Goal: Navigation & Orientation: Find specific page/section

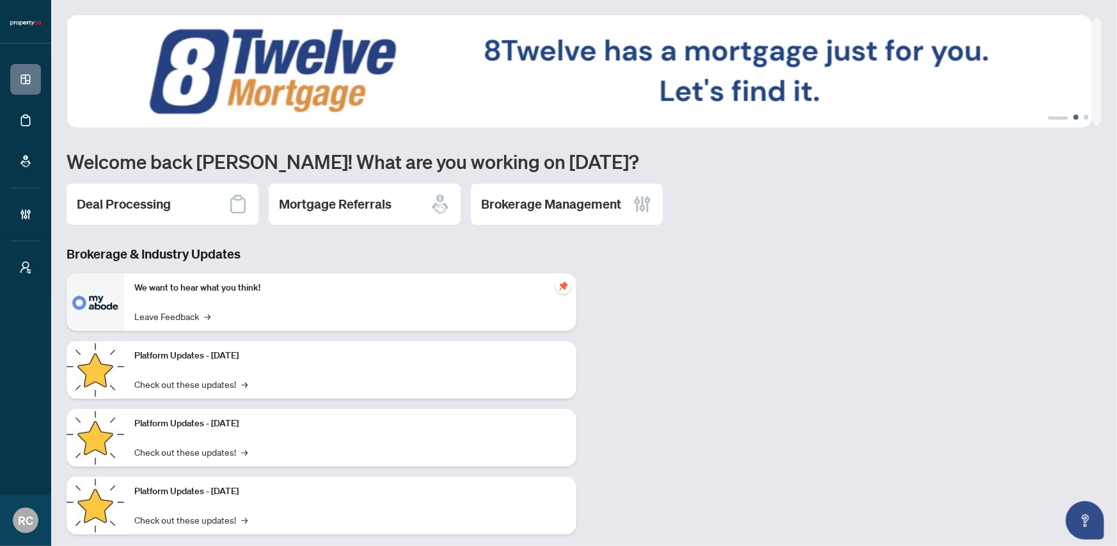
click at [1073, 118] on button "2" at bounding box center [1075, 116] width 5 height 5
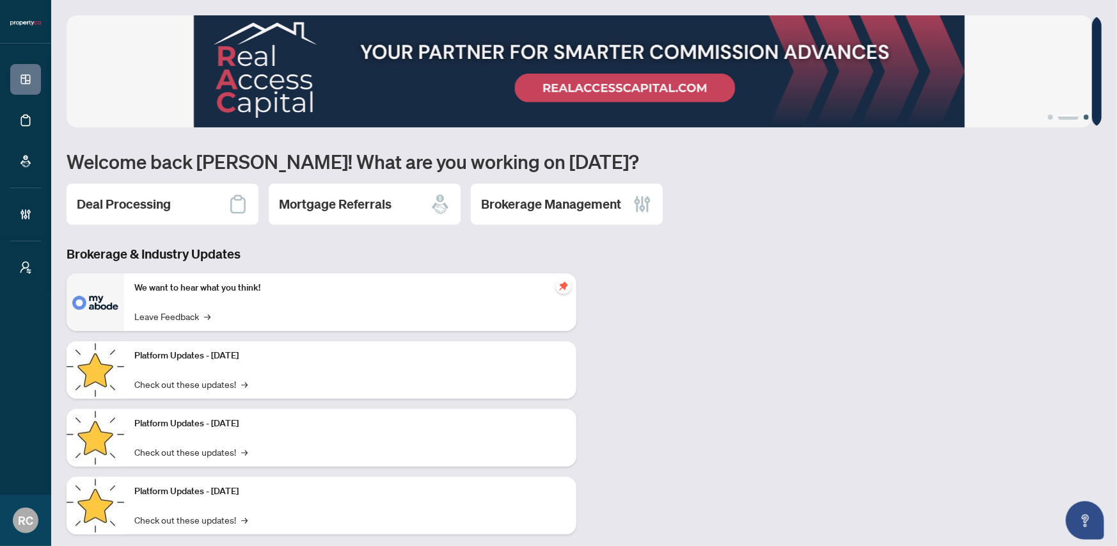
click at [1083, 117] on button "3" at bounding box center [1085, 116] width 5 height 5
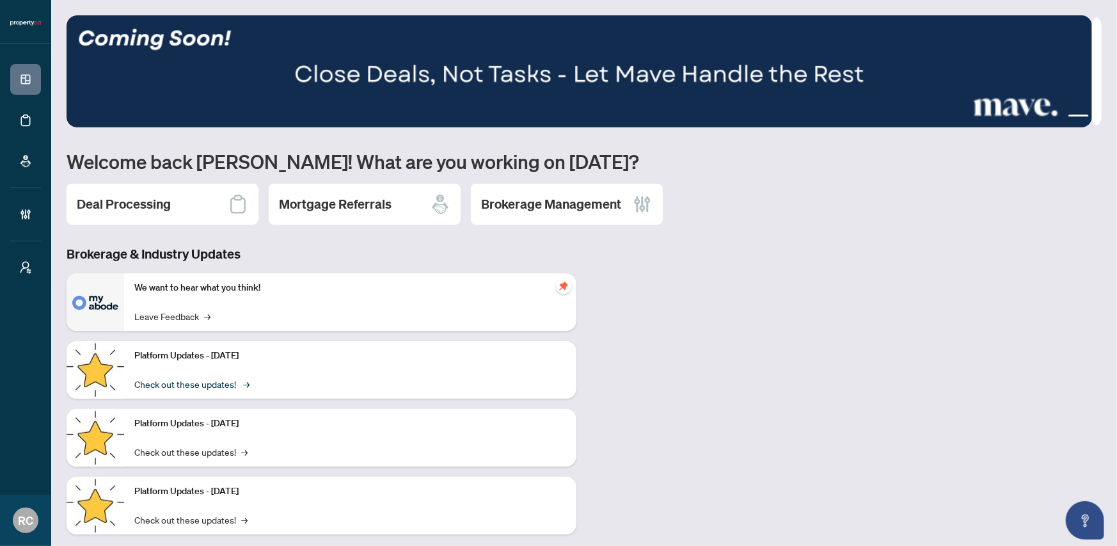
click at [243, 381] on span "→" at bounding box center [246, 384] width 6 height 14
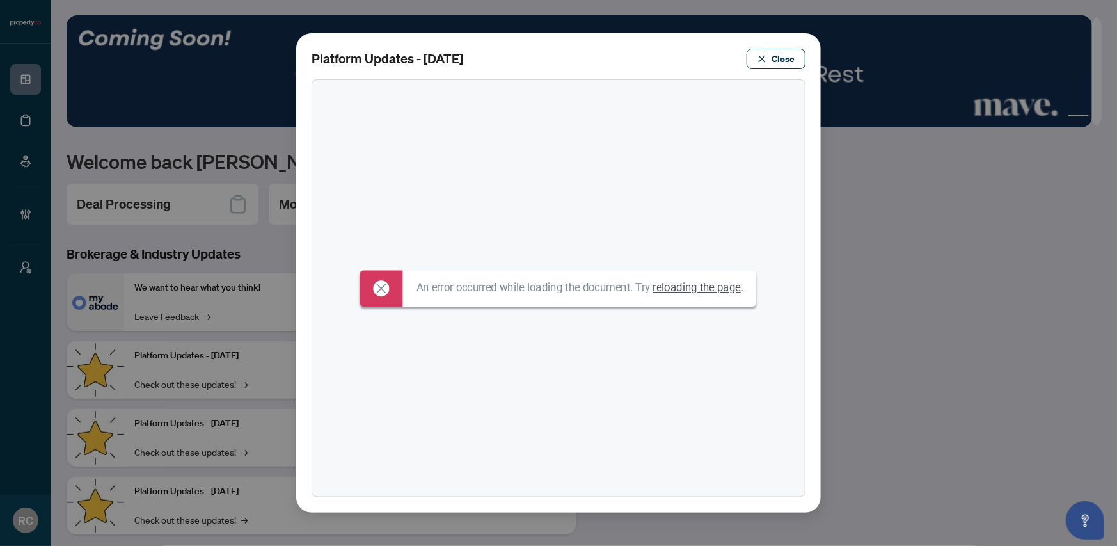
click at [720, 290] on link "reloading the page" at bounding box center [697, 287] width 88 height 13
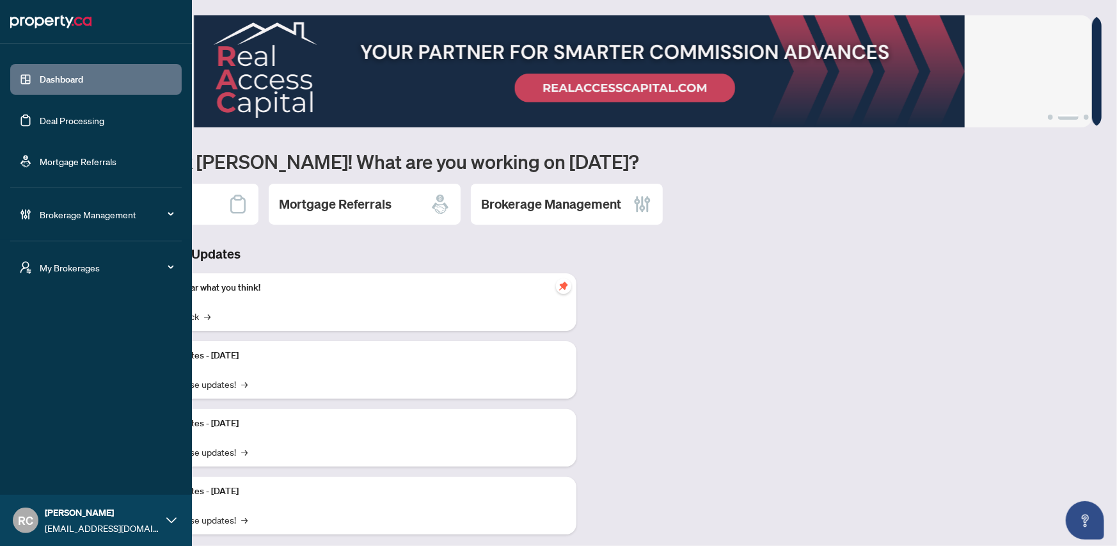
click at [170, 267] on icon at bounding box center [167, 267] width 6 height 0
click at [88, 402] on span "RAHR Investment Group" at bounding box center [100, 400] width 146 height 14
